Goal: Task Accomplishment & Management: Use online tool/utility

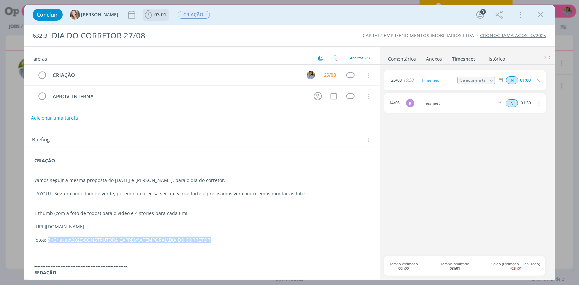
click at [155, 16] on span "03:01" at bounding box center [161, 14] width 12 height 6
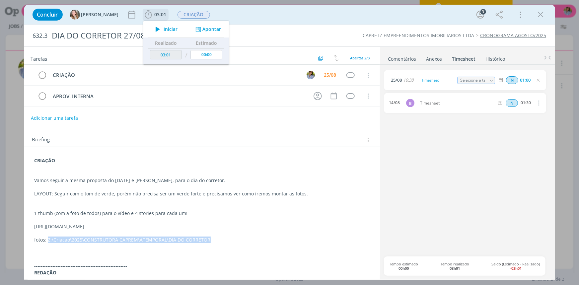
click at [163, 29] on span "Iniciar" at bounding box center [170, 29] width 14 height 5
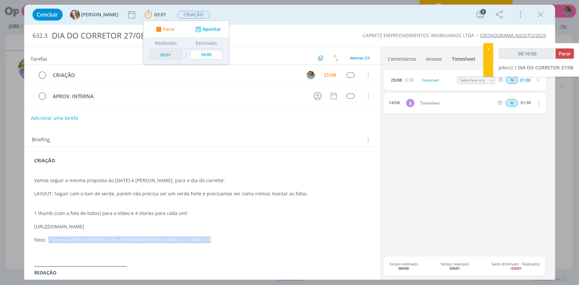
type input "00:10:51"
click at [564, 53] on span "Parar" at bounding box center [564, 53] width 12 height 6
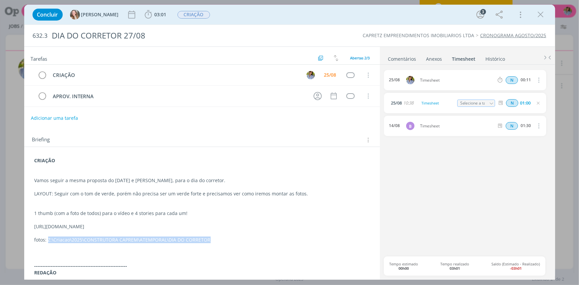
click at [539, 16] on icon "dialog" at bounding box center [541, 15] width 10 height 10
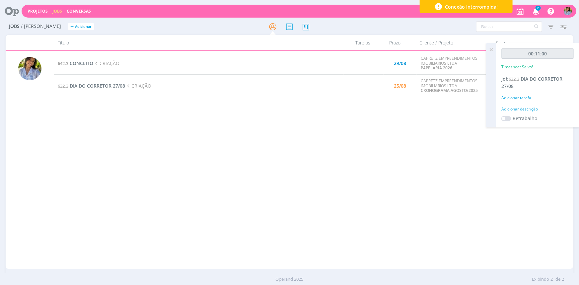
click at [491, 49] on icon at bounding box center [491, 49] width 12 height 13
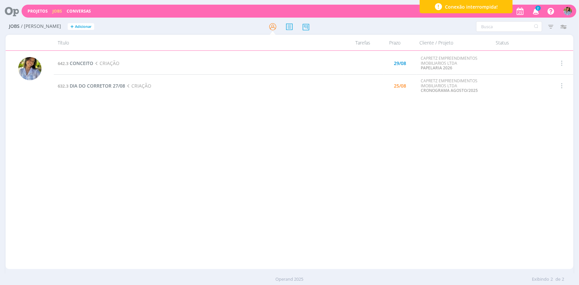
click at [535, 11] on icon "button" at bounding box center [536, 10] width 12 height 11
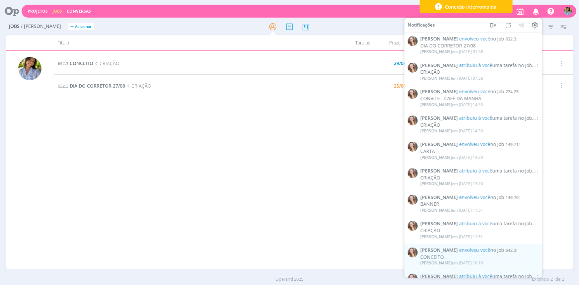
click at [535, 12] on icon "button" at bounding box center [536, 10] width 12 height 11
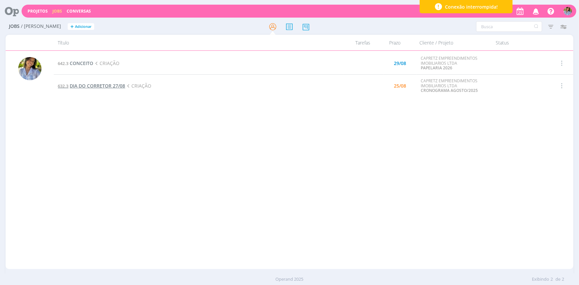
click at [96, 86] on span "DIA DO CORRETOR 27/08" at bounding box center [97, 86] width 55 height 6
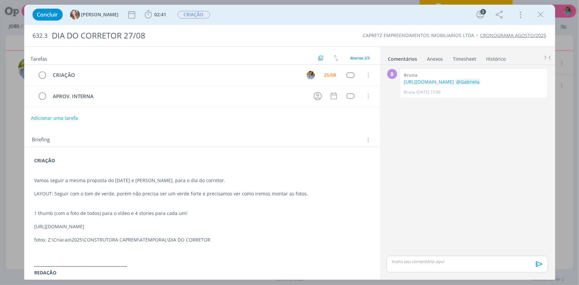
click at [121, 227] on p "[URL][DOMAIN_NAME]" at bounding box center [201, 226] width 335 height 7
drag, startPoint x: 109, startPoint y: 226, endPoint x: 53, endPoint y: 227, distance: 56.4
click at [53, 227] on p "[URL][DOMAIN_NAME]" at bounding box center [202, 227] width 334 height 7
drag, startPoint x: 37, startPoint y: 225, endPoint x: 265, endPoint y: 225, distance: 227.8
click at [265, 225] on div "CRIAÇÃO Vamos seguir a mesma proposta do [DATE] e pais, para o dia do corretor.…" at bounding box center [202, 253] width 345 height 196
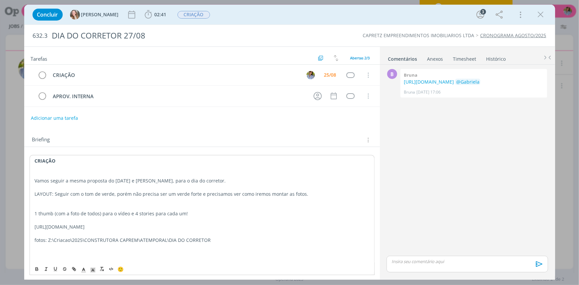
copy p "[URL][DOMAIN_NAME]"
